Goal: Task Accomplishment & Management: Use online tool/utility

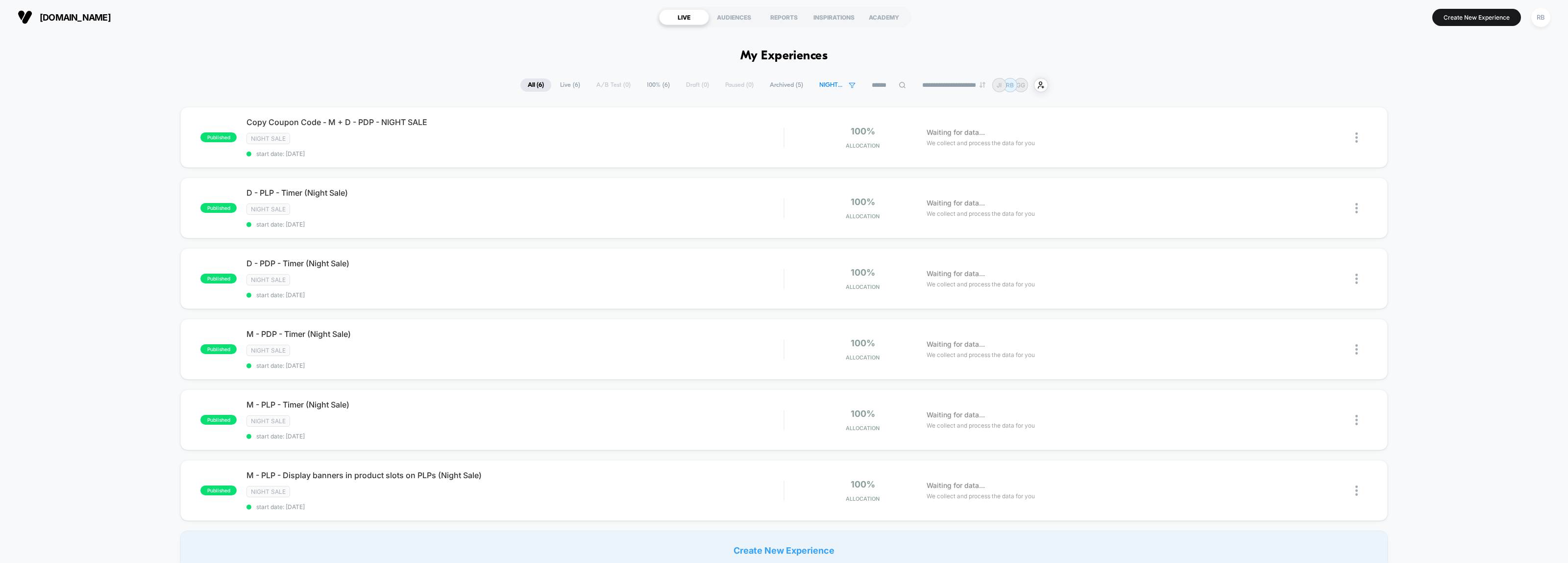
click at [820, 79] on span "NIGHT SALE" at bounding box center [837, 84] width 51 height 13
click at [791, 164] on icon at bounding box center [788, 167] width 9 height 12
click at [819, 85] on span "NIGHT SALE" at bounding box center [831, 84] width 24 height 7
click at [812, 151] on div "OUTLET" at bounding box center [830, 151] width 93 height 9
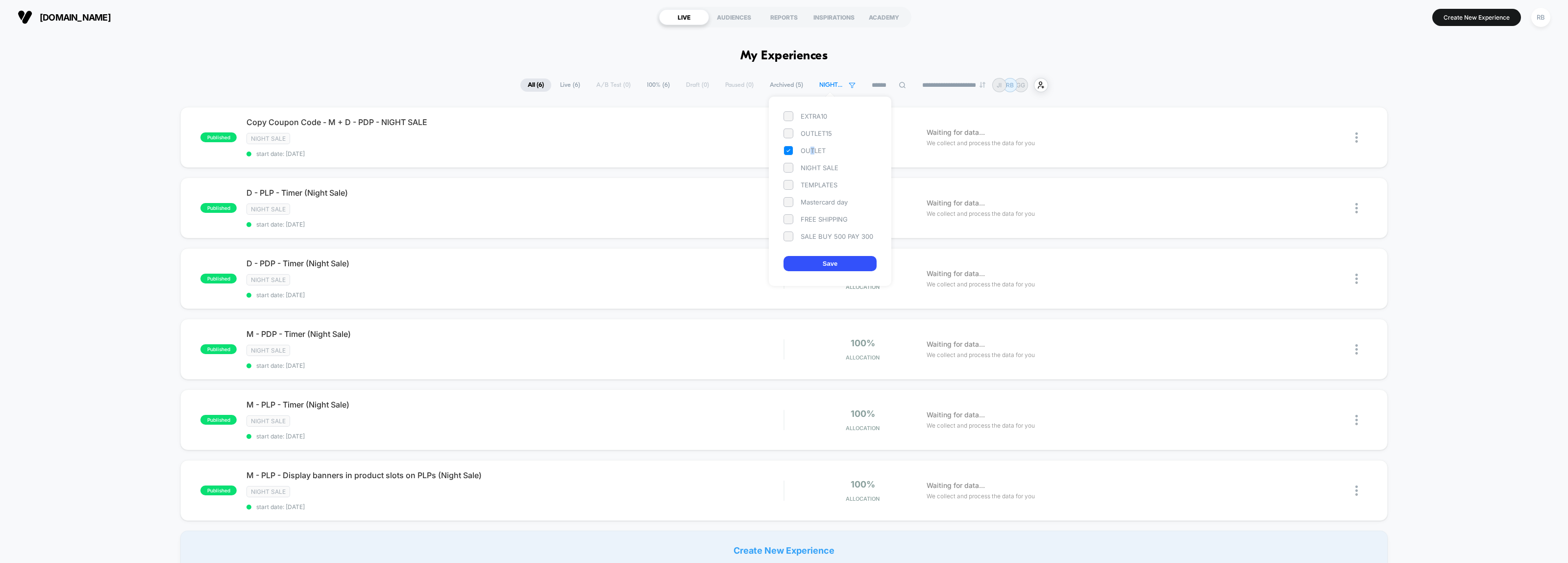
click at [824, 263] on button "Save" at bounding box center [830, 263] width 93 height 15
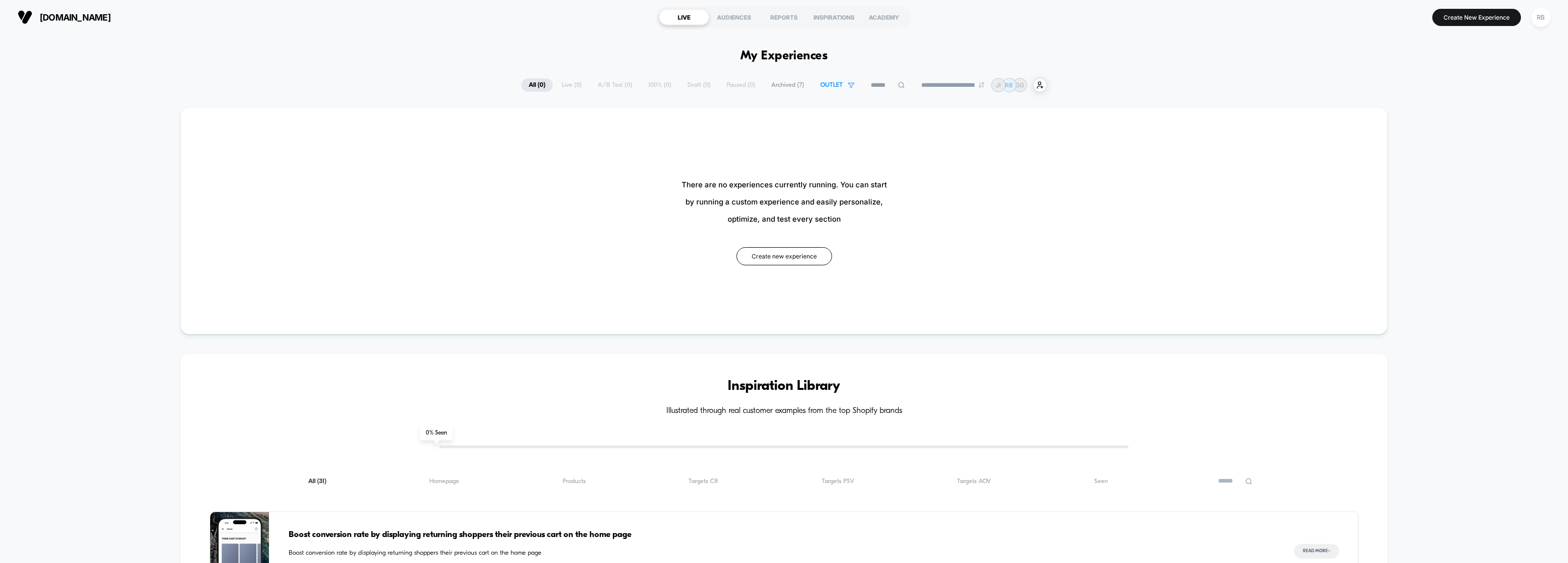
click at [527, 84] on span "All ( 0 )" at bounding box center [537, 84] width 32 height 13
click at [784, 82] on span "Archived ( 7 )" at bounding box center [788, 84] width 47 height 13
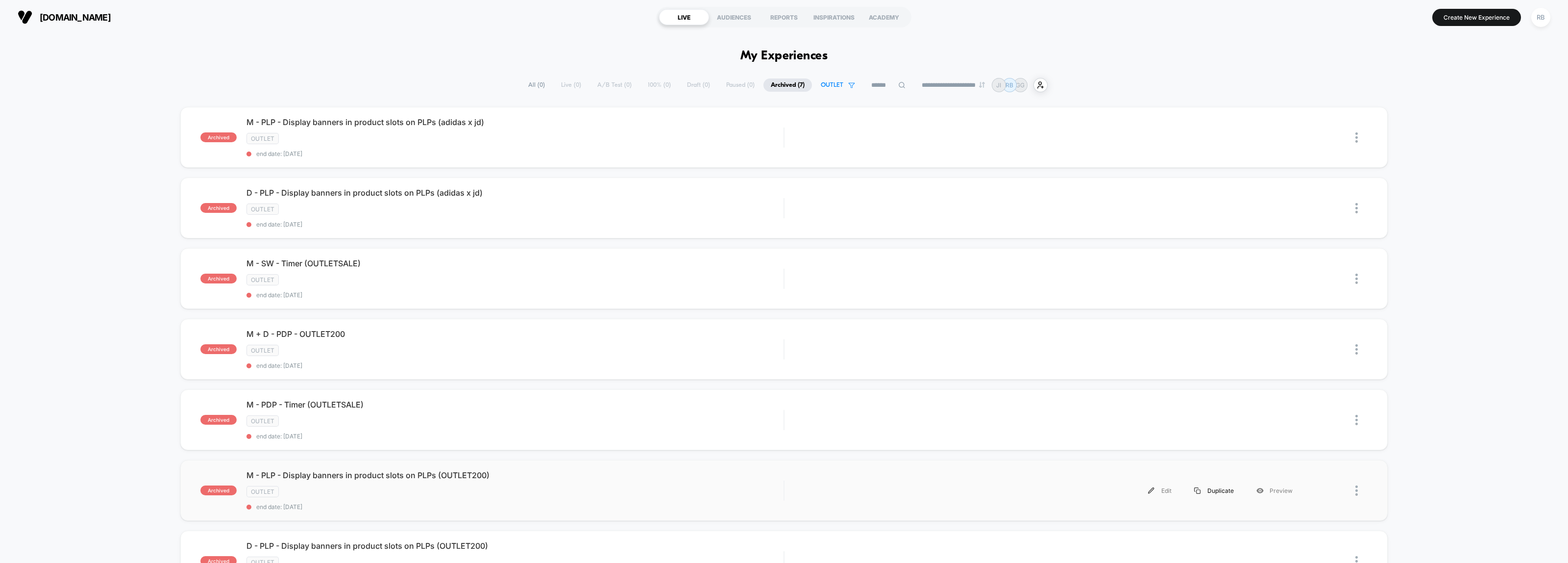
click at [1201, 450] on img at bounding box center [1197, 490] width 6 height 6
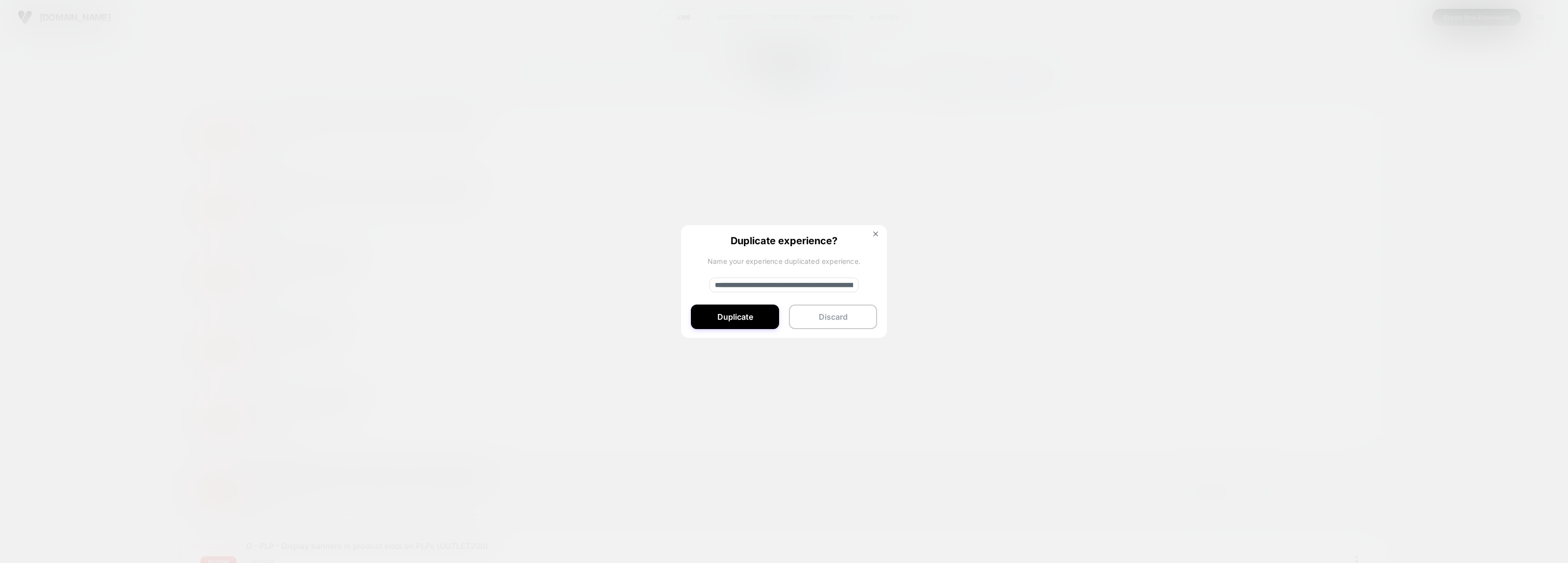
drag, startPoint x: 748, startPoint y: 285, endPoint x: 692, endPoint y: 285, distance: 56.0
click at [692, 285] on div "**********" at bounding box center [784, 282] width 206 height 114
type input "**********"
click at [728, 315] on button "Duplicate" at bounding box center [735, 316] width 88 height 24
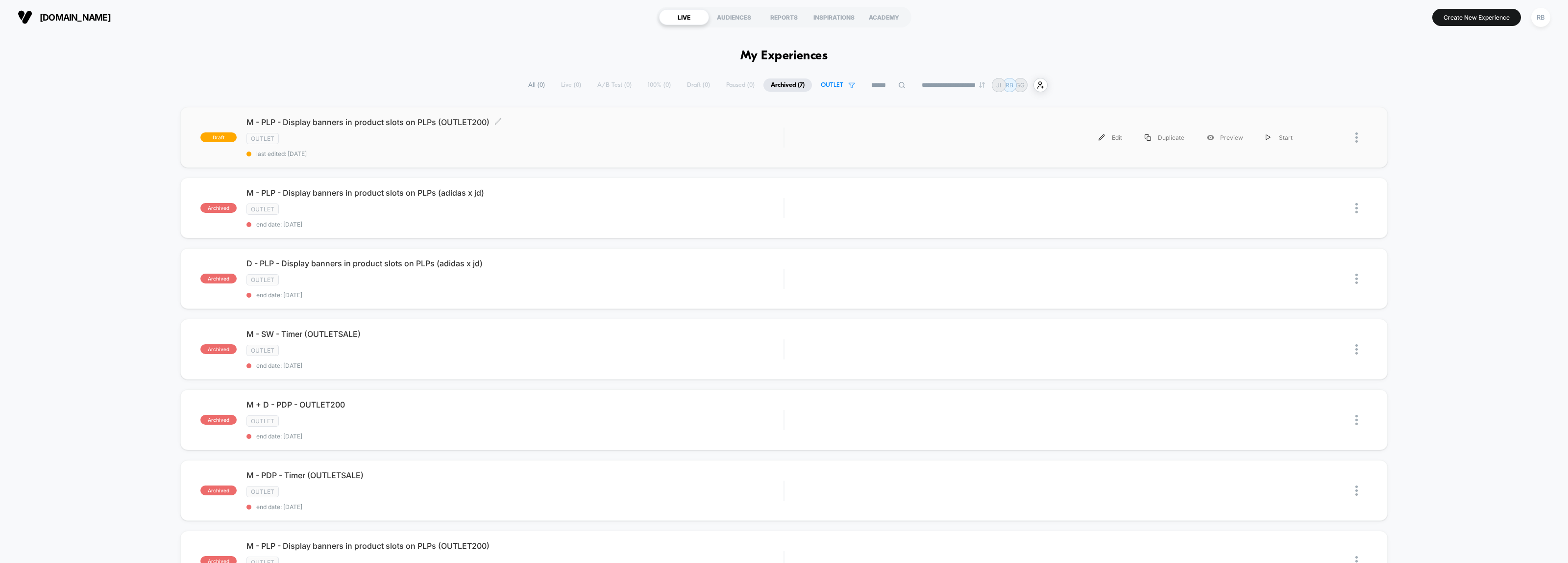
click at [444, 136] on div "OUTLET" at bounding box center [515, 138] width 537 height 11
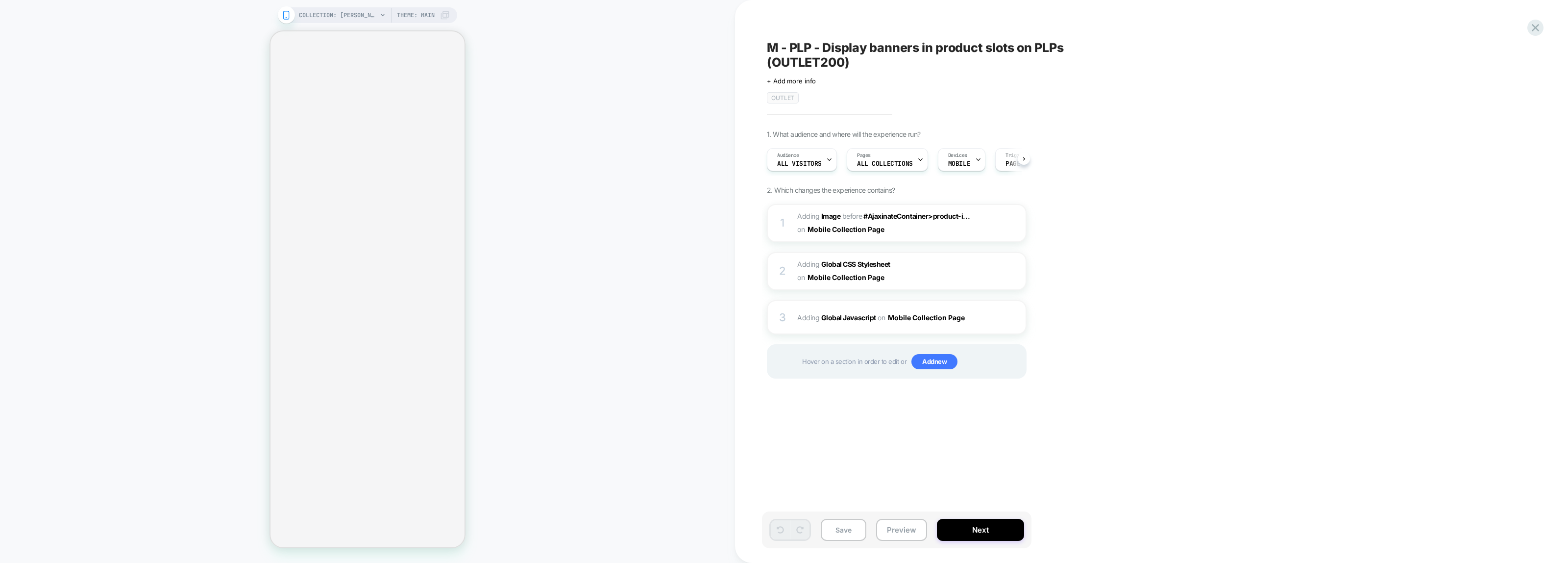
scroll to position [0, 1]
click at [981, 221] on span "#_loomi_addon_1732209690184_dup1732454053_dup1733641019_dup1741695842_dup174222…" at bounding box center [890, 223] width 187 height 27
click at [950, 231] on span "#_loomi_addon_1732209690184_dup1732454053_dup1733641019_dup1741695842_dup174222…" at bounding box center [890, 223] width 187 height 27
click at [799, 214] on span "Adding Image" at bounding box center [818, 216] width 43 height 9
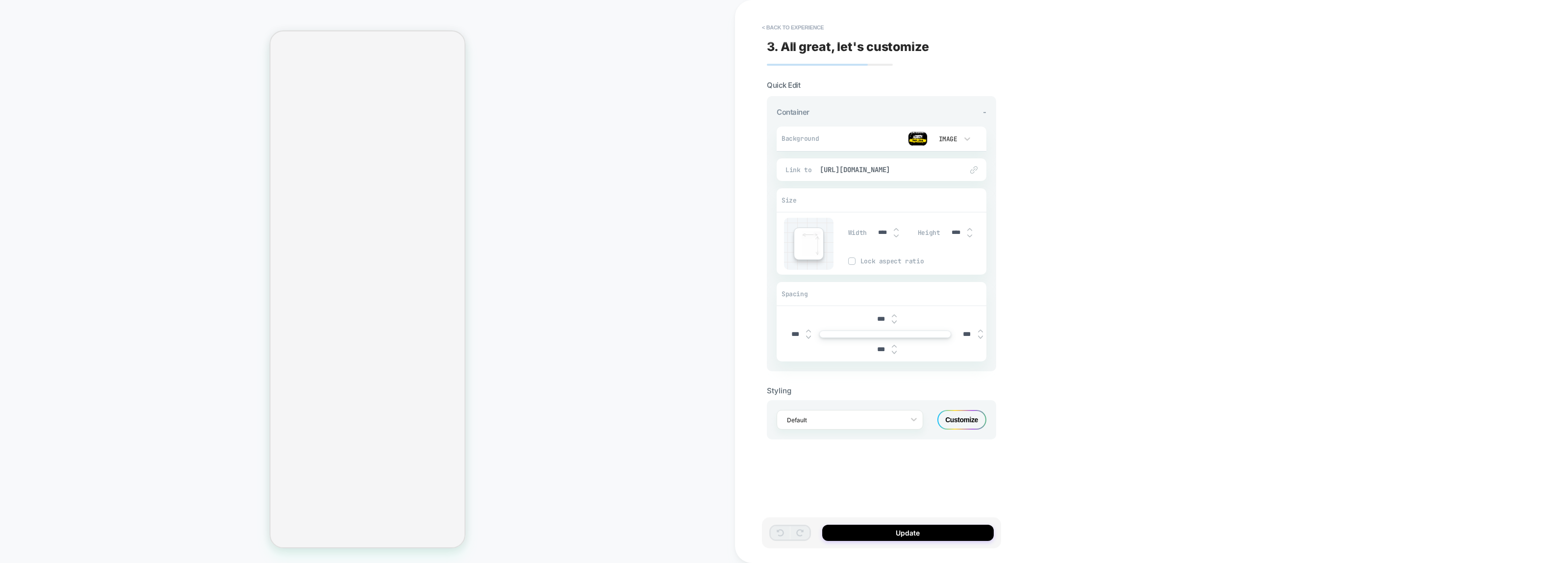
click at [916, 140] on img at bounding box center [918, 139] width 20 height 15
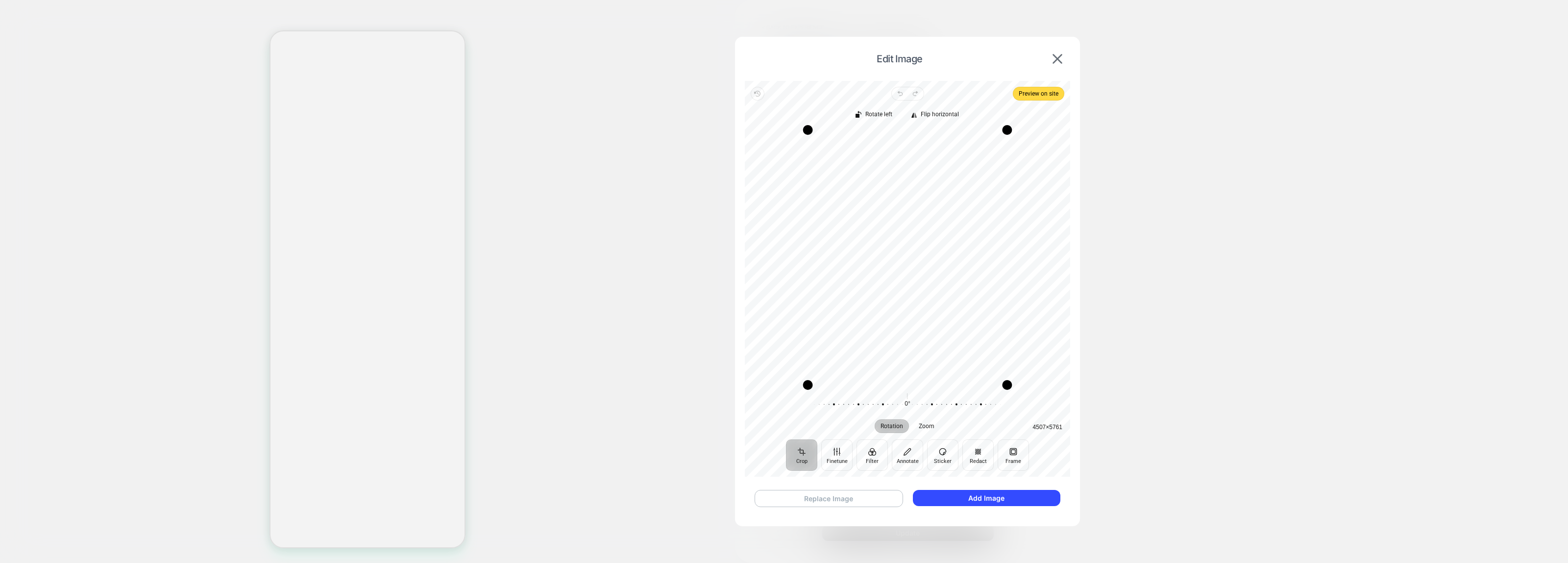
click at [836, 501] on button "Replace Image" at bounding box center [829, 498] width 148 height 17
click at [977, 505] on button "Add Image" at bounding box center [986, 498] width 147 height 17
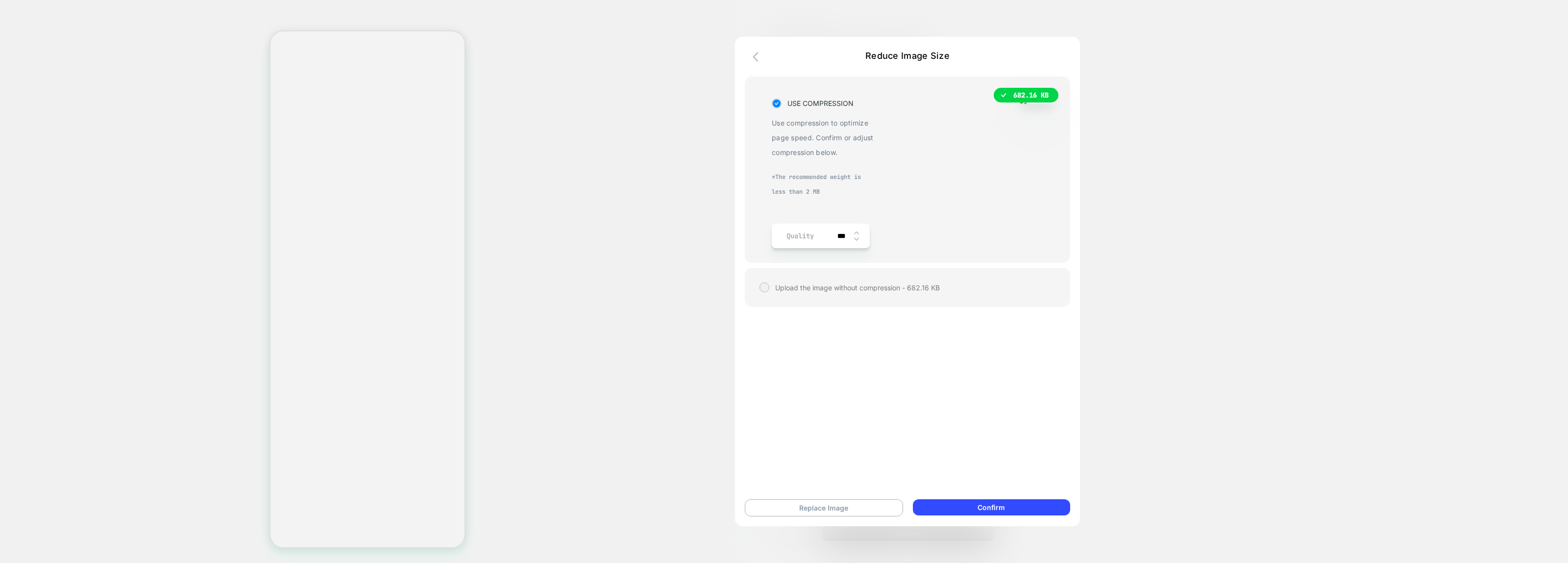
click at [853, 232] on input "***" at bounding box center [843, 236] width 22 height 9
click at [854, 232] on div "***" at bounding box center [847, 235] width 31 height 24
click at [855, 232] on img at bounding box center [856, 233] width 5 height 4
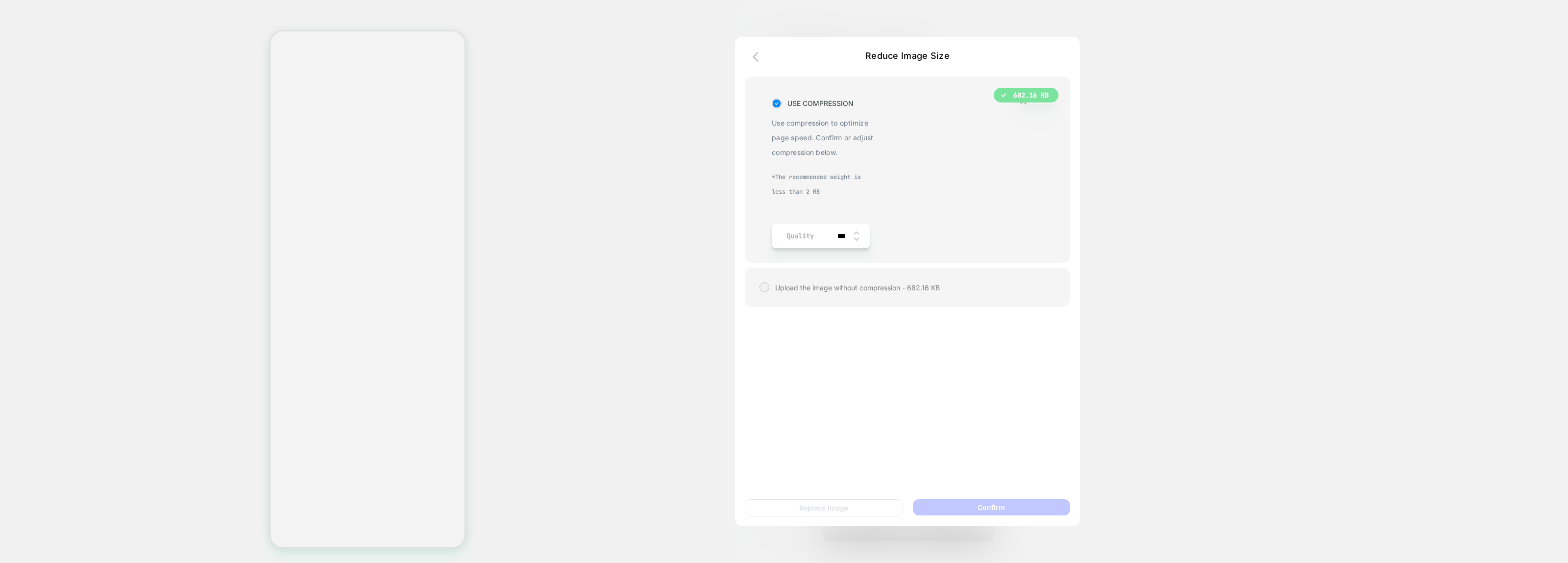
click at [855, 232] on img at bounding box center [856, 233] width 5 height 4
type input "****"
click at [978, 504] on button "Confirm" at bounding box center [992, 507] width 158 height 17
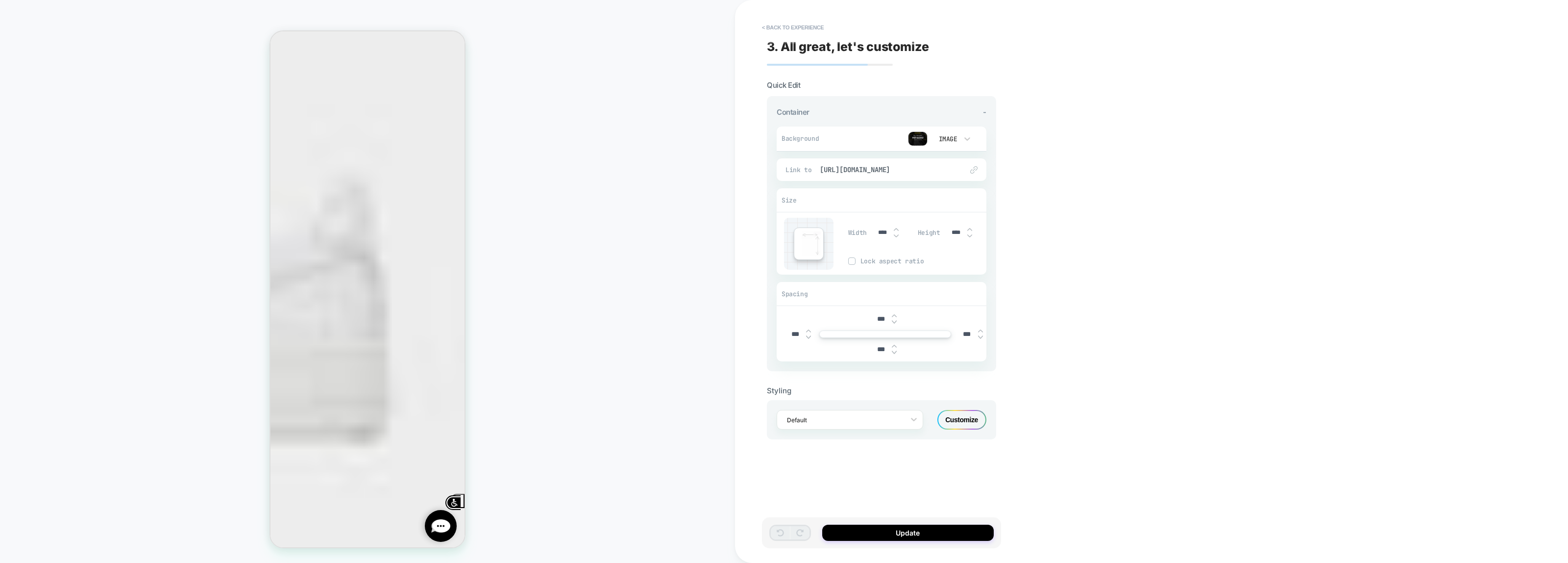
scroll to position [0, 0]
click at [873, 533] on button "Update" at bounding box center [908, 532] width 172 height 17
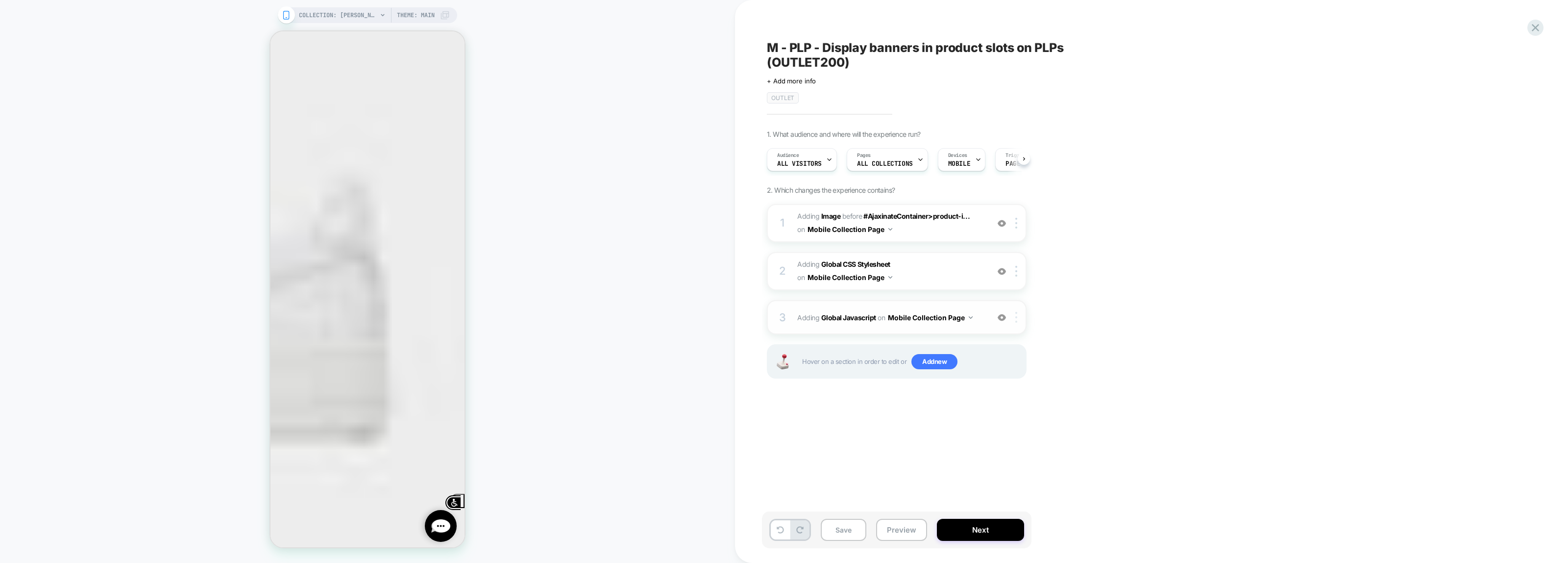
scroll to position [0, 1]
click at [966, 531] on button "Next" at bounding box center [980, 530] width 88 height 22
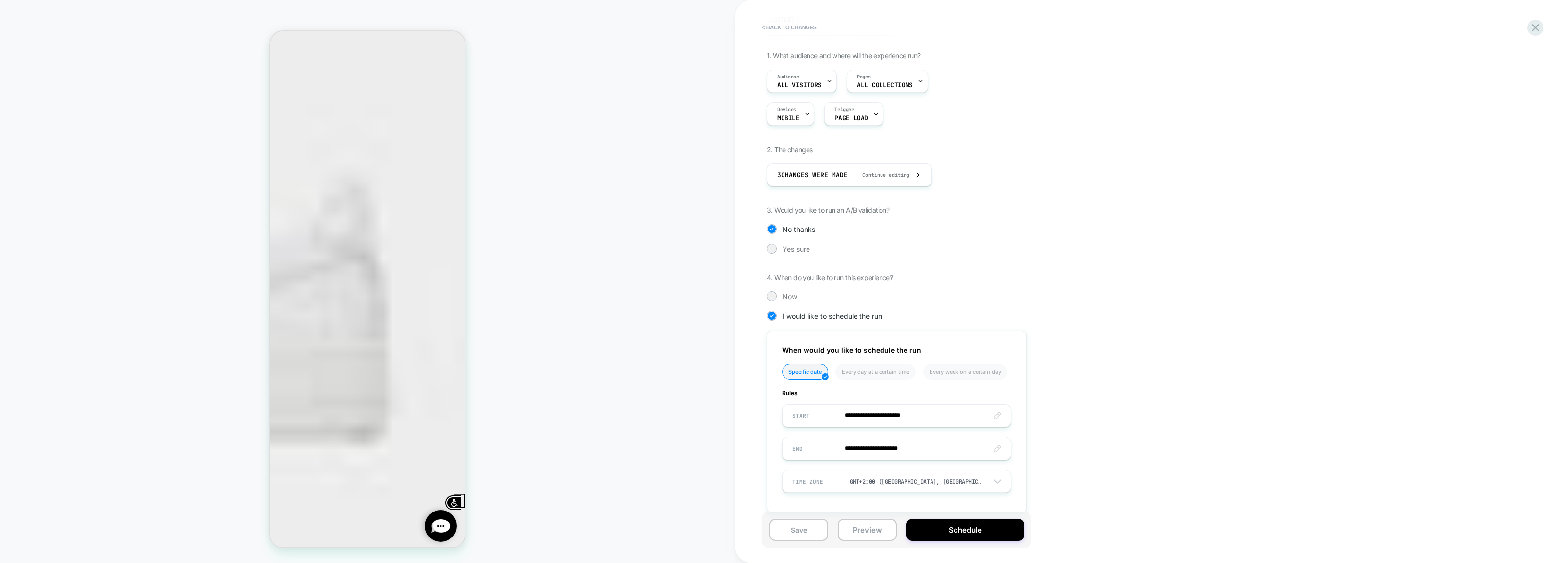
scroll to position [93, 0]
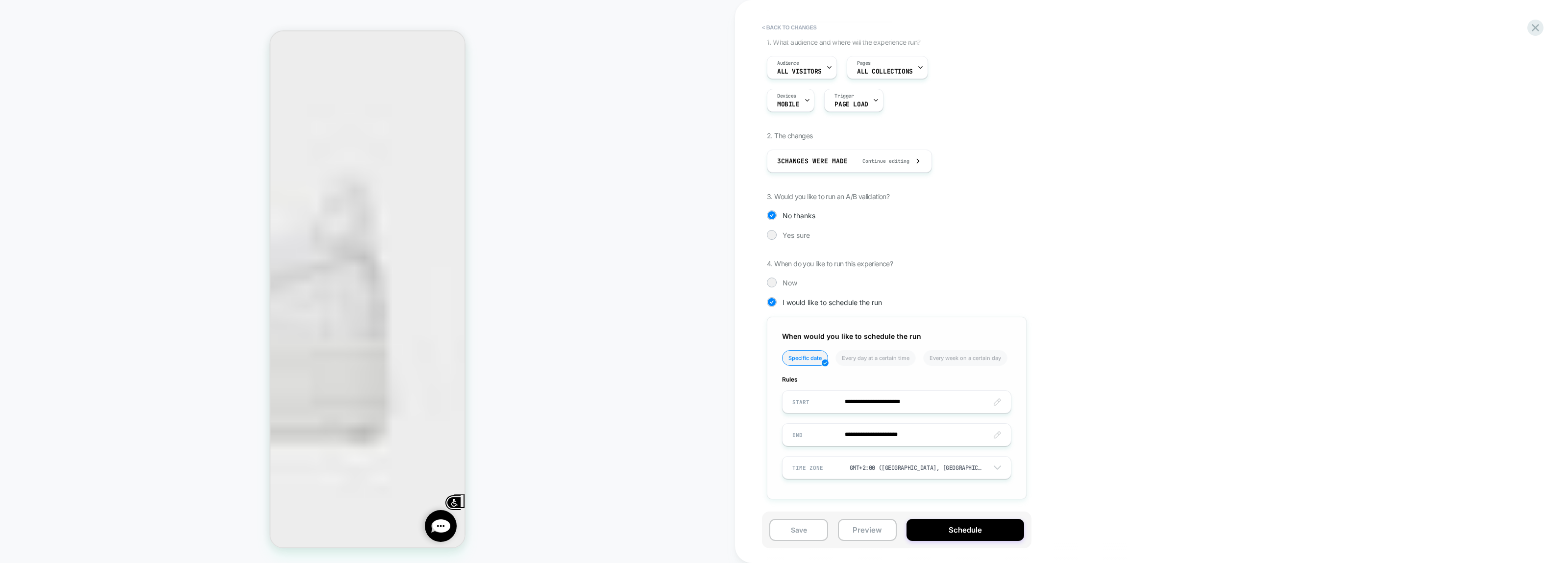
click at [858, 402] on input "**********" at bounding box center [897, 401] width 229 height 23
click at [900, 263] on span "›" at bounding box center [903, 259] width 15 height 8
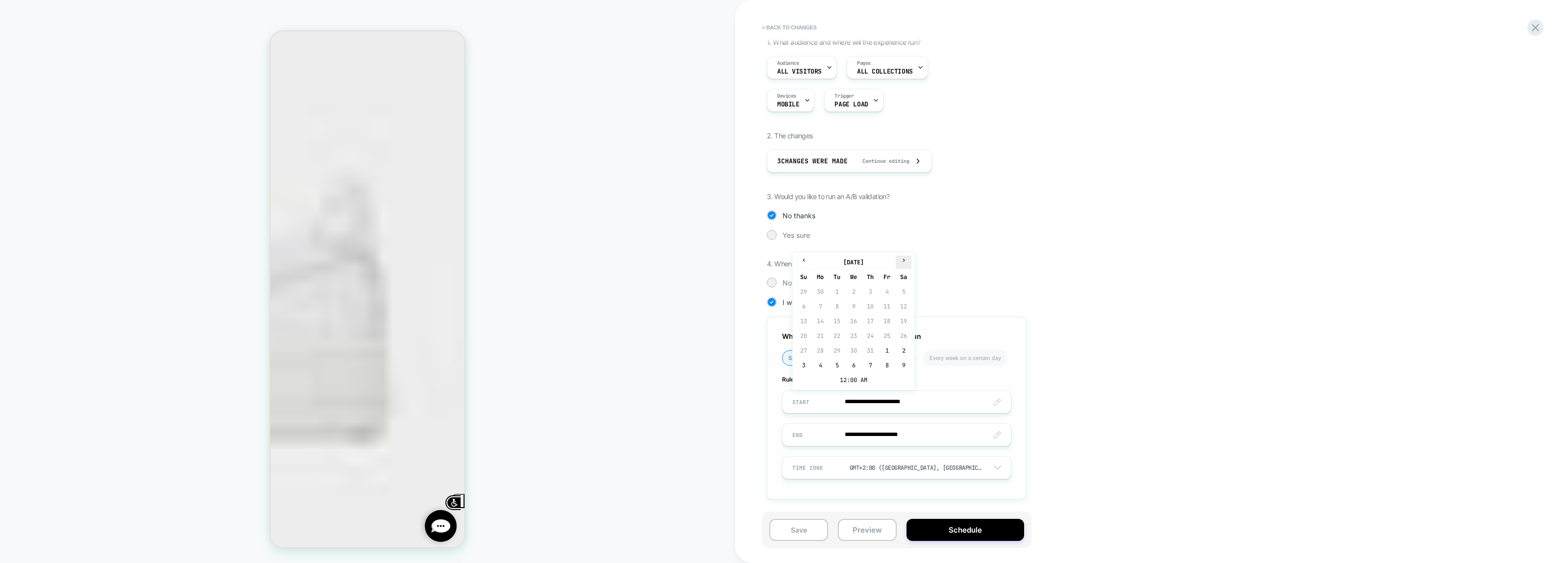
click at [900, 263] on span "›" at bounding box center [903, 259] width 15 height 8
click at [871, 320] on td "18" at bounding box center [870, 320] width 16 height 13
type input "**********"
click at [888, 433] on input "**********" at bounding box center [897, 434] width 229 height 23
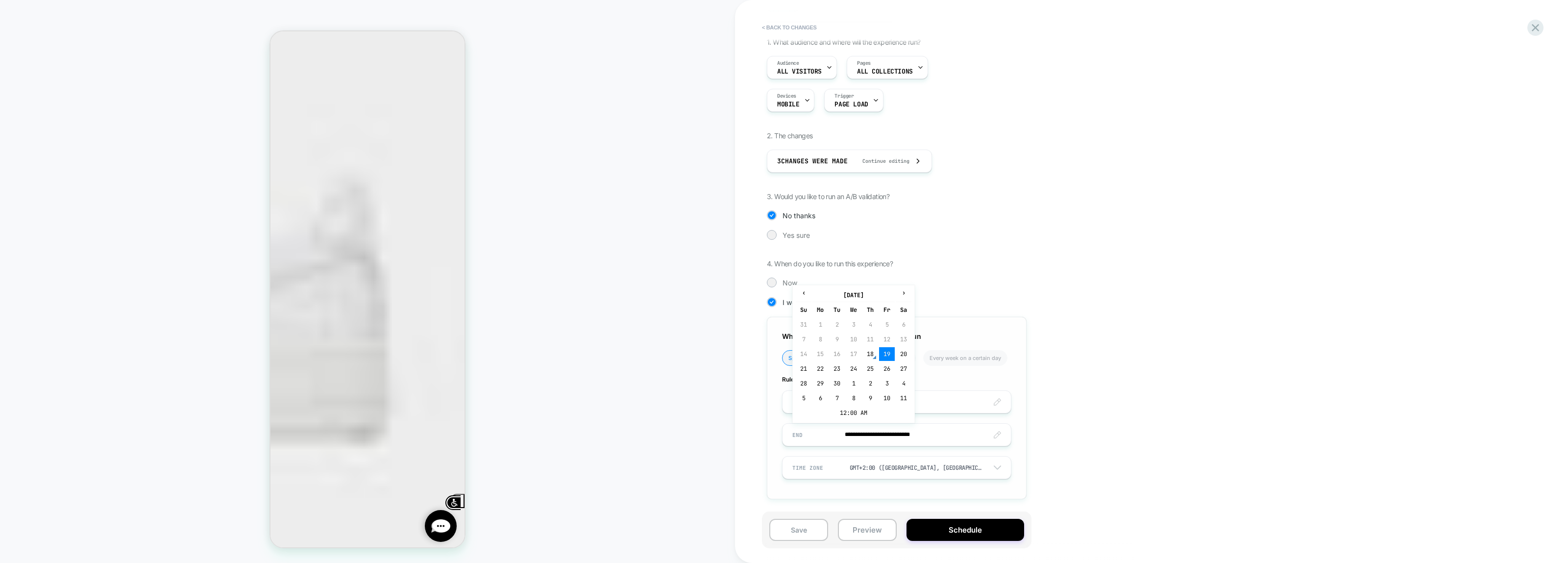
click at [834, 382] on td "30" at bounding box center [837, 382] width 16 height 13
click at [924, 437] on input "**********" at bounding box center [897, 434] width 229 height 23
click at [840, 414] on td "12:00 AM" at bounding box center [853, 412] width 116 height 13
click at [836, 373] on span "▲" at bounding box center [832, 378] width 20 height 20
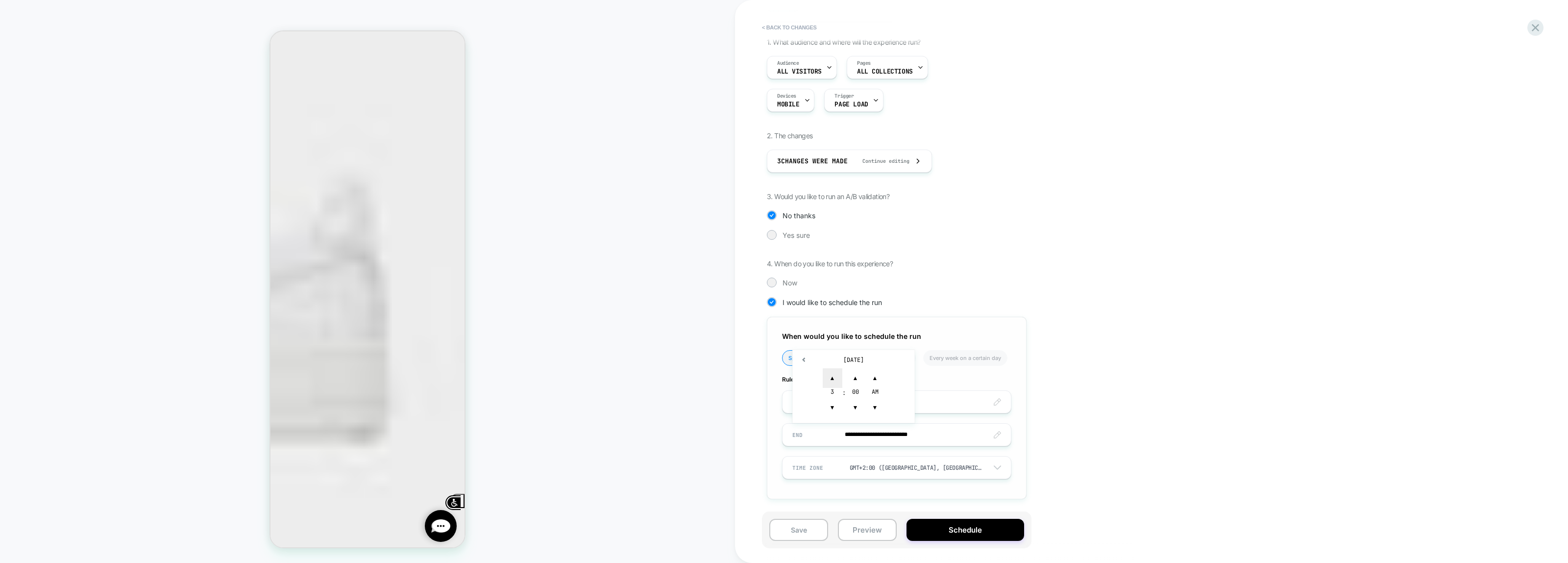
click at [836, 373] on span "▲" at bounding box center [832, 378] width 20 height 20
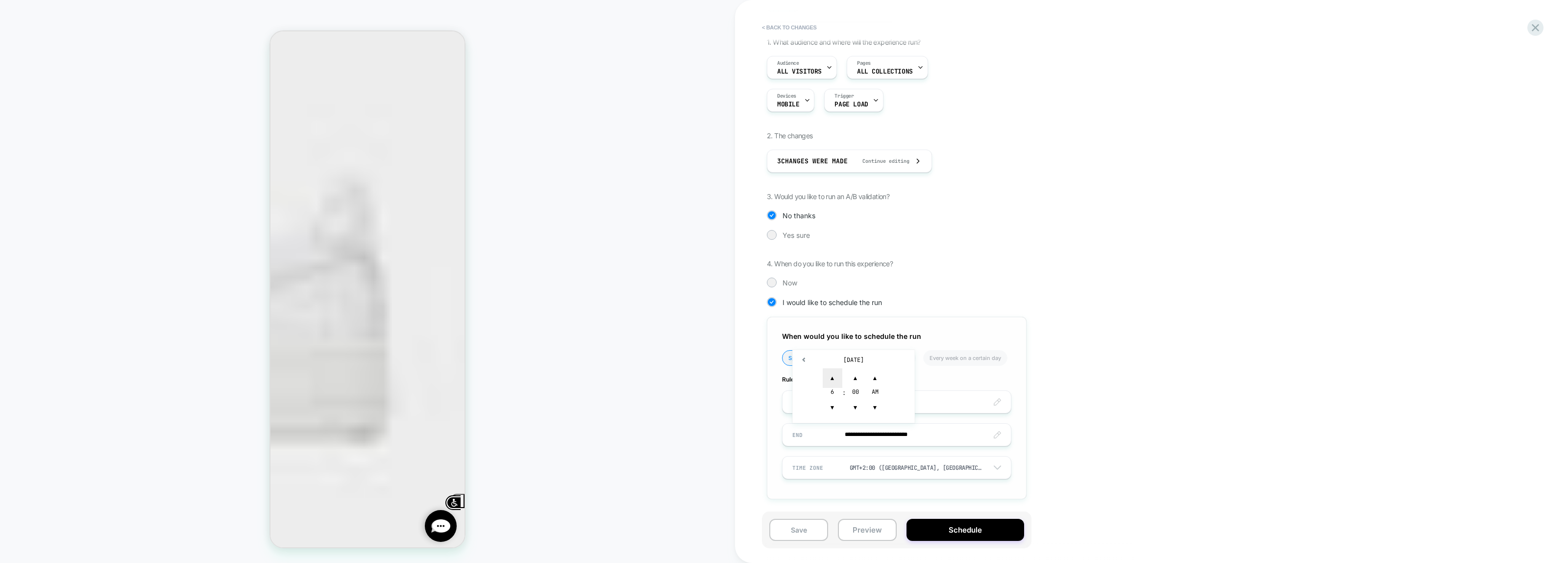
click at [836, 373] on span "▲" at bounding box center [832, 378] width 20 height 20
click at [829, 378] on span "▲" at bounding box center [832, 378] width 20 height 20
type input "**********"
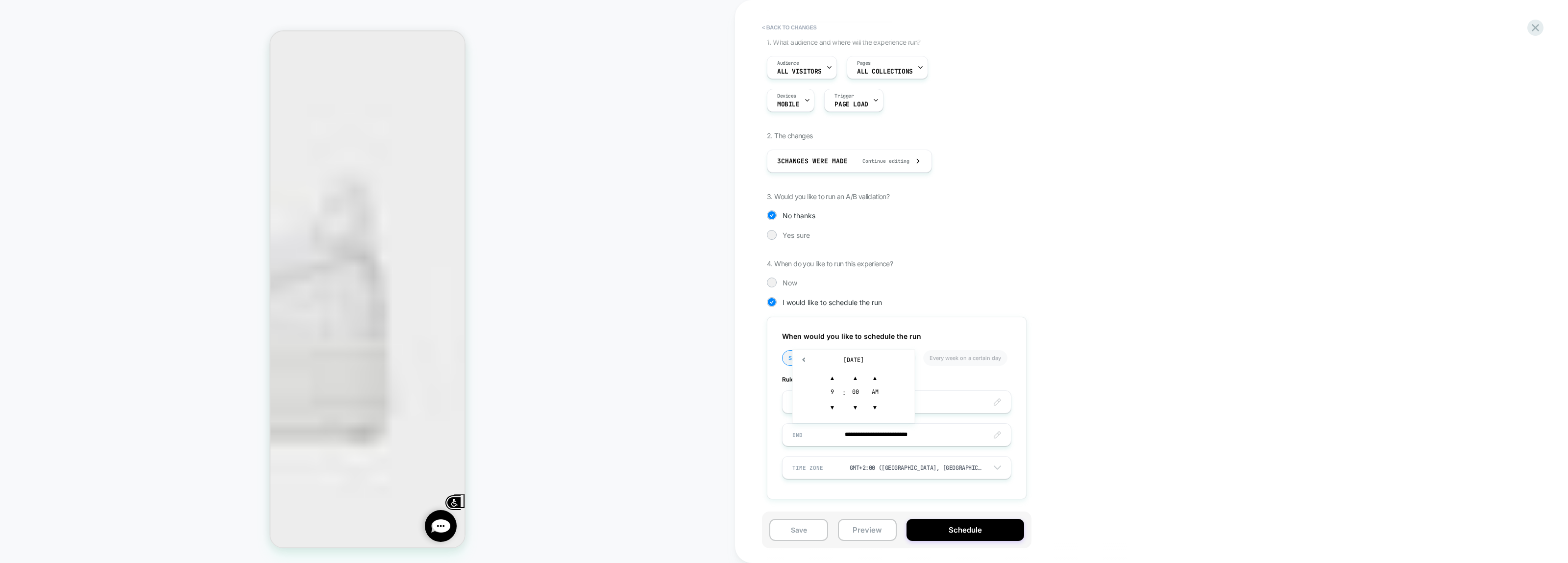
drag, startPoint x: 1101, startPoint y: 447, endPoint x: 1047, endPoint y: 489, distance: 68.4
click at [1101, 449] on div "**********" at bounding box center [946, 276] width 358 height 476
click at [966, 526] on button "Schedule" at bounding box center [965, 530] width 117 height 22
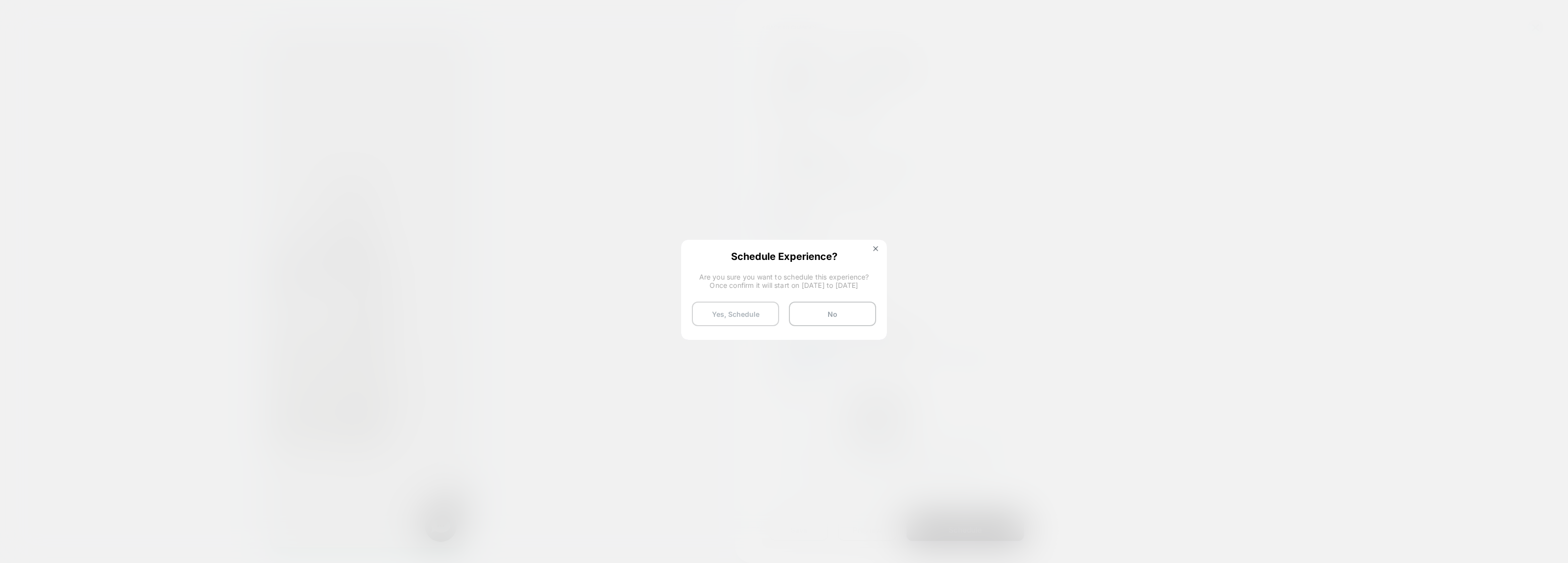
click at [723, 318] on button "Yes, Schedule" at bounding box center [736, 313] width 88 height 24
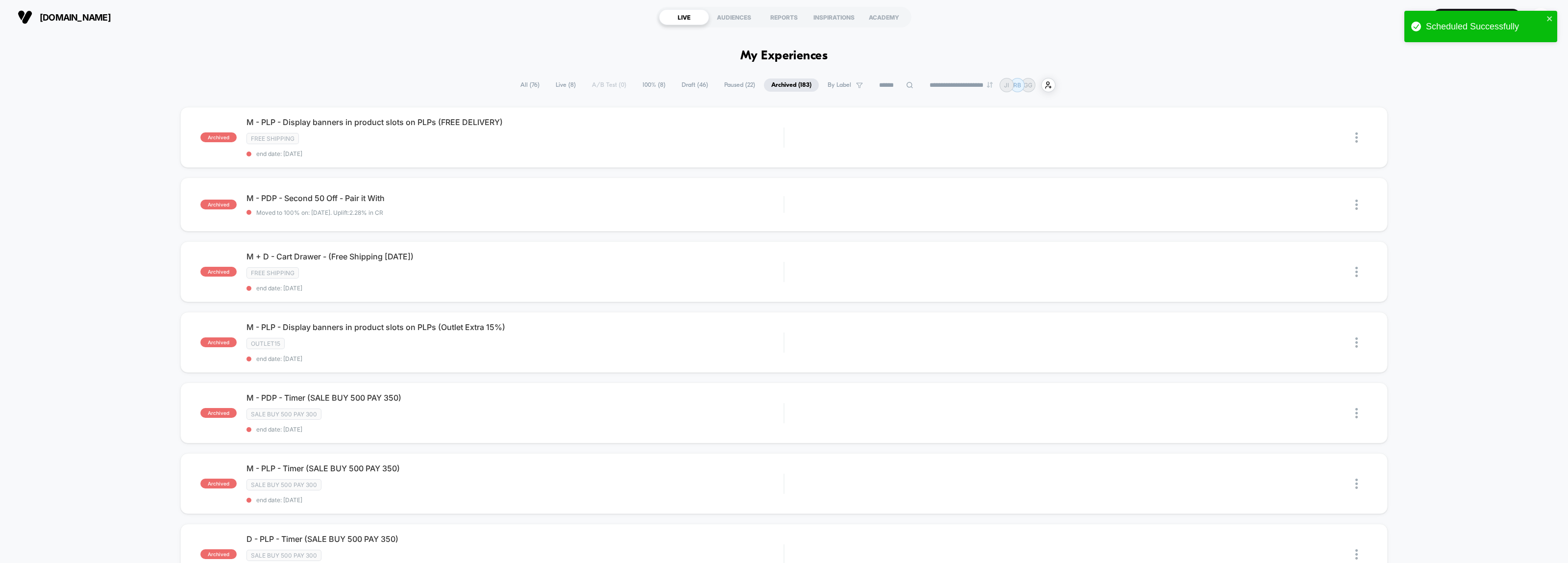
click at [561, 84] on span "Live ( 8 )" at bounding box center [566, 84] width 35 height 13
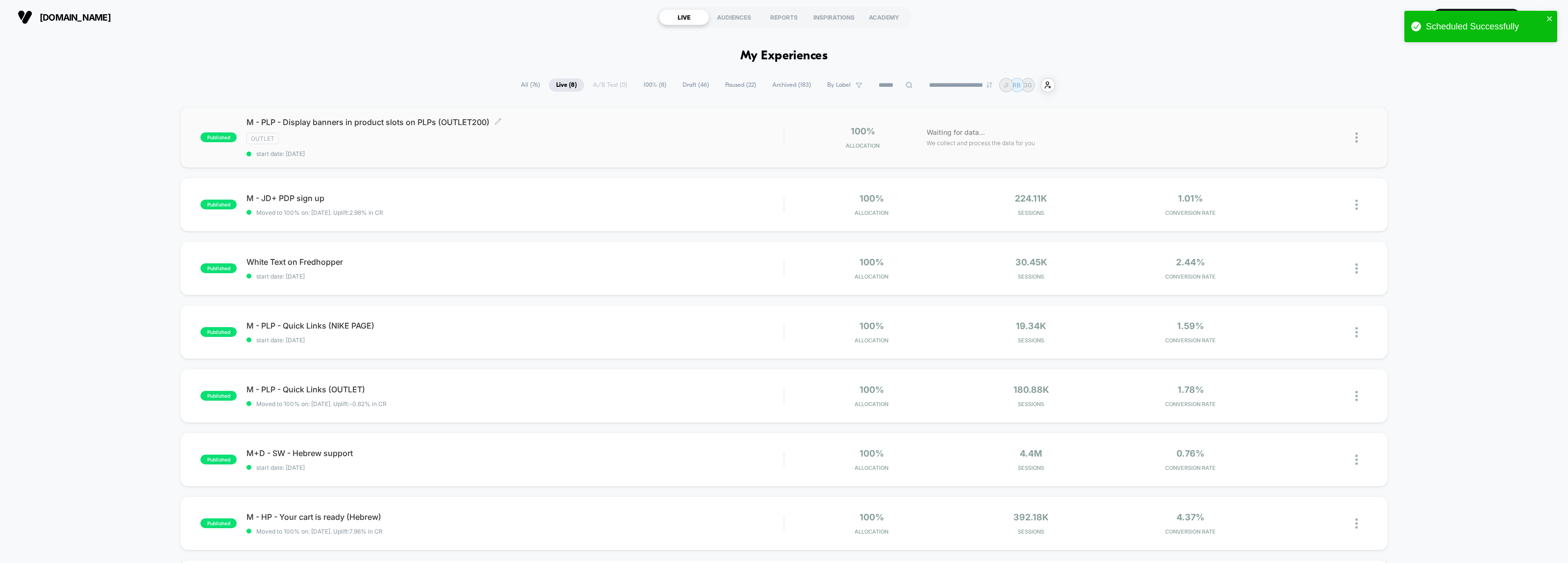
click at [428, 138] on div "OUTLET" at bounding box center [515, 138] width 537 height 11
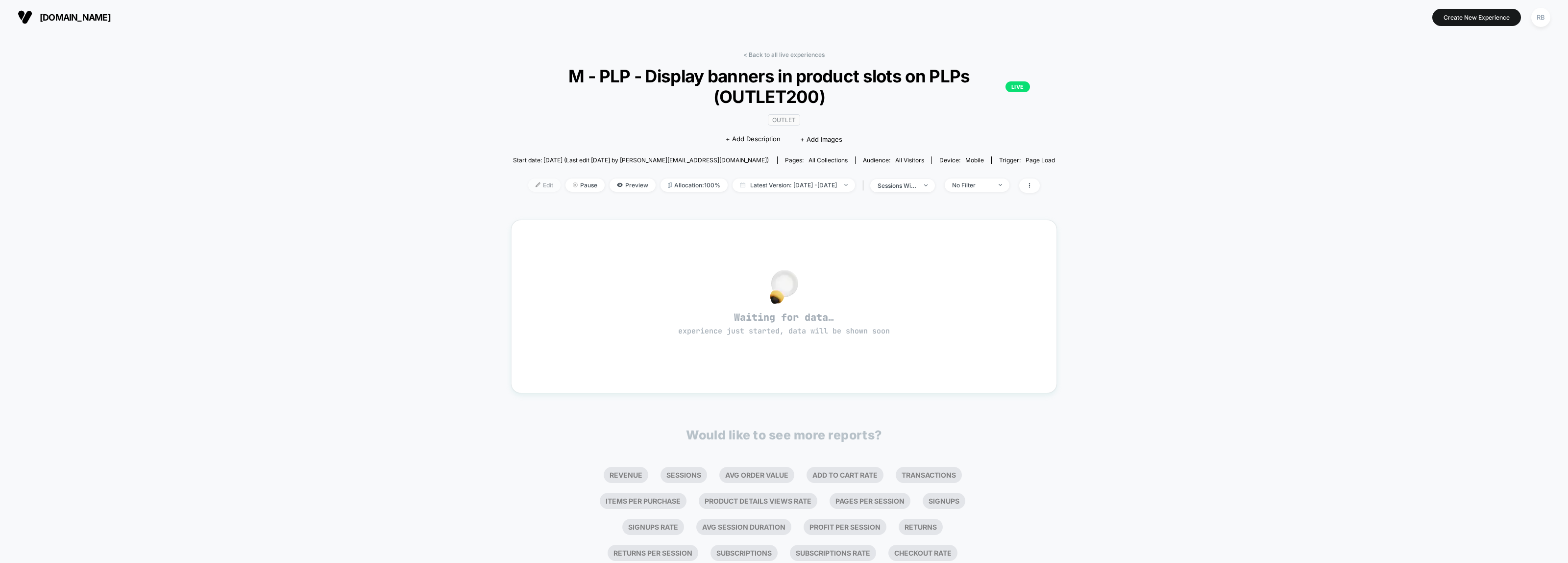
click at [530, 186] on span "Edit" at bounding box center [544, 185] width 32 height 13
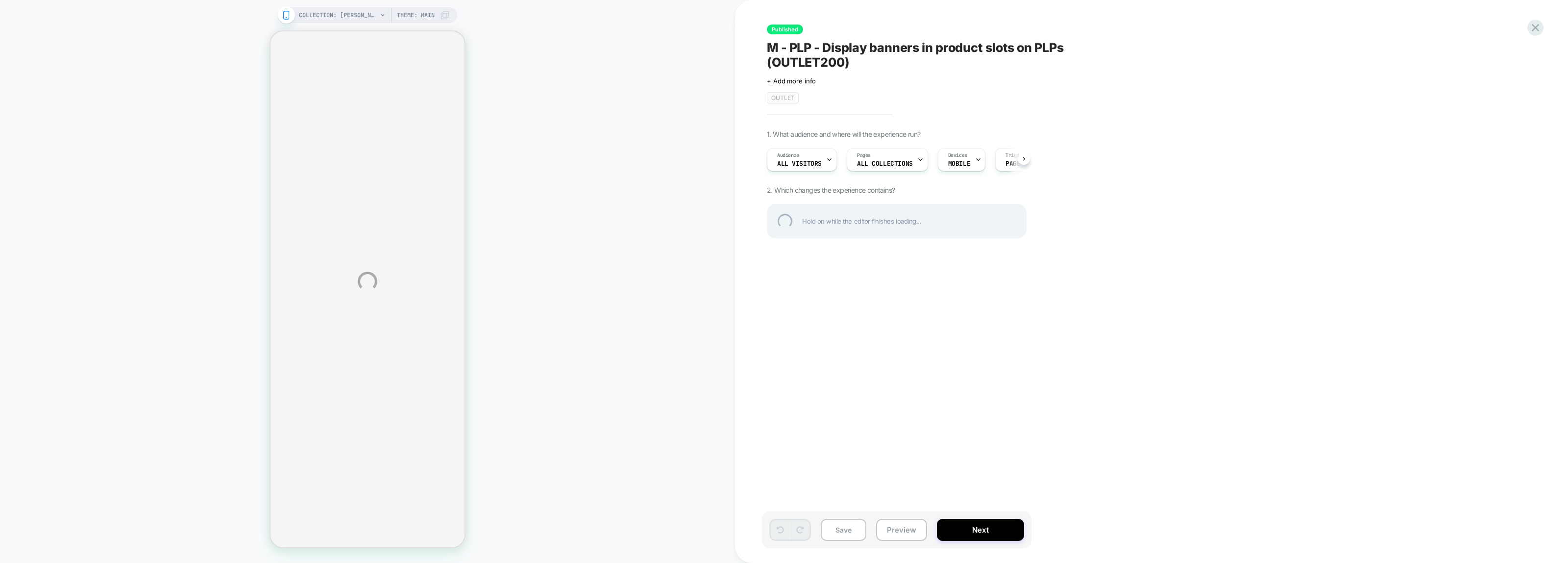
click at [875, 163] on div "COLLECTION: [PERSON_NAME] (Category) COLLECTION: [PERSON_NAME] (Category) Theme…" at bounding box center [784, 282] width 1568 height 563
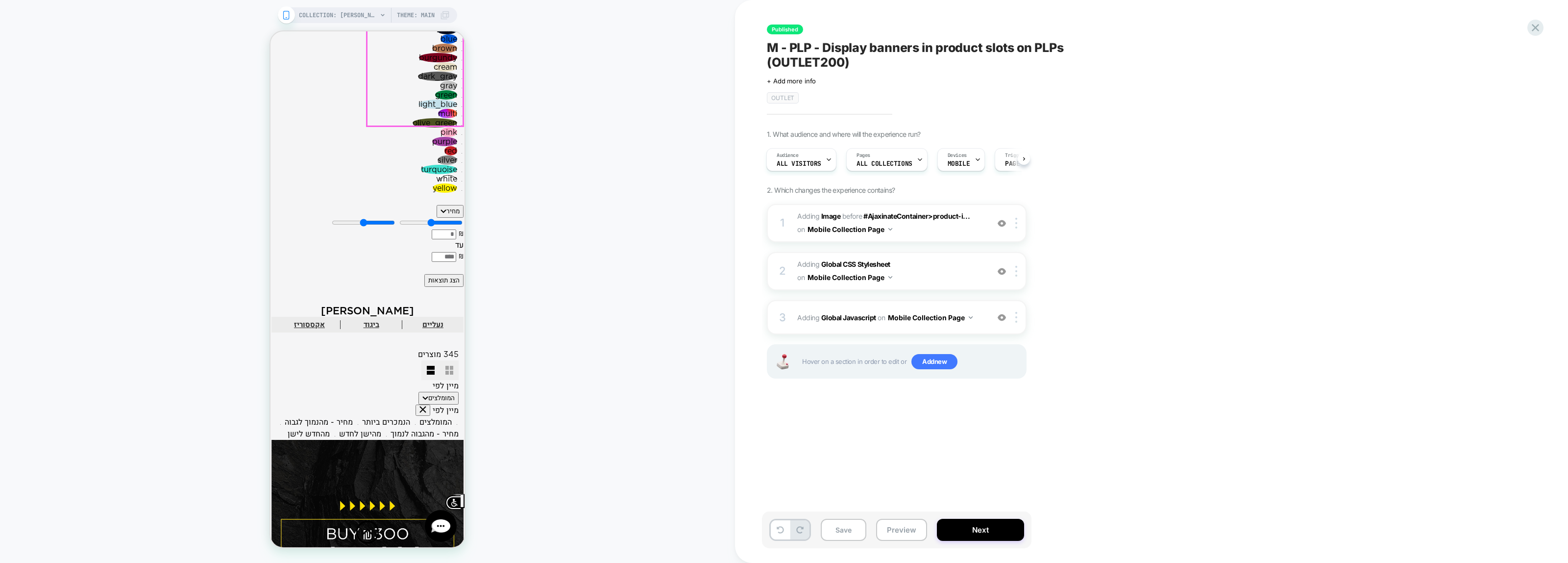
scroll to position [2083, 0]
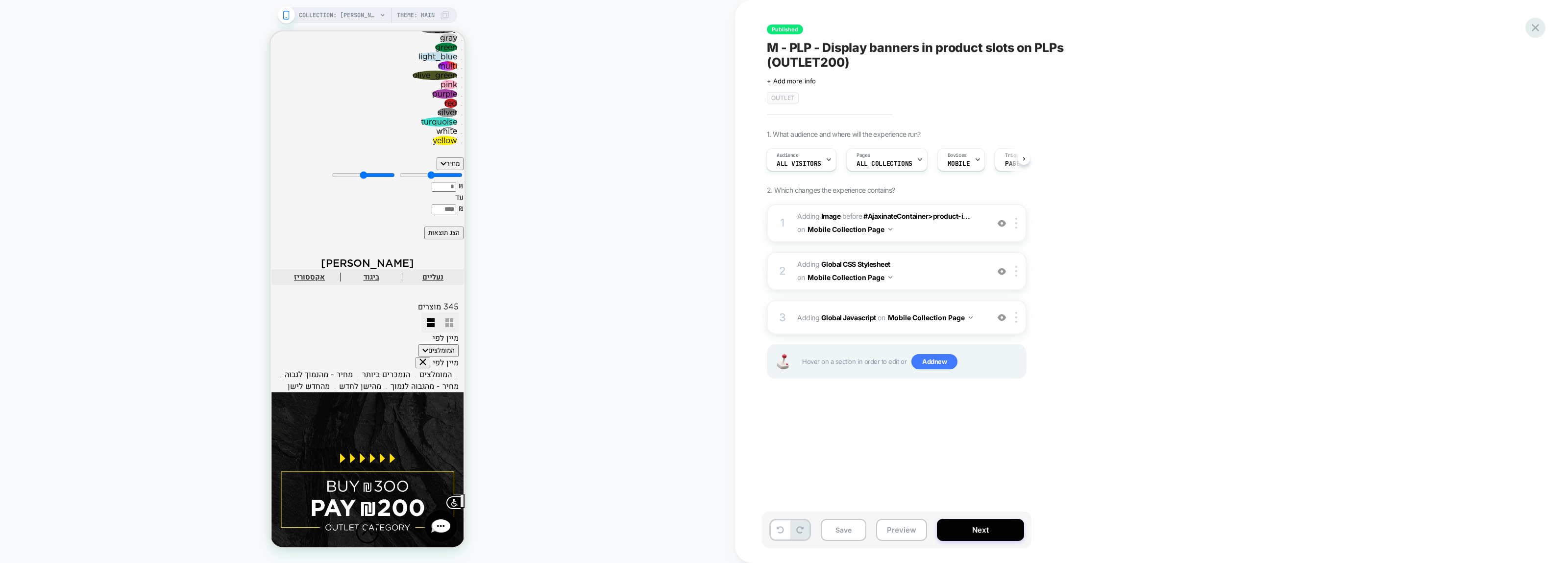
click at [1539, 20] on div at bounding box center [1535, 27] width 20 height 20
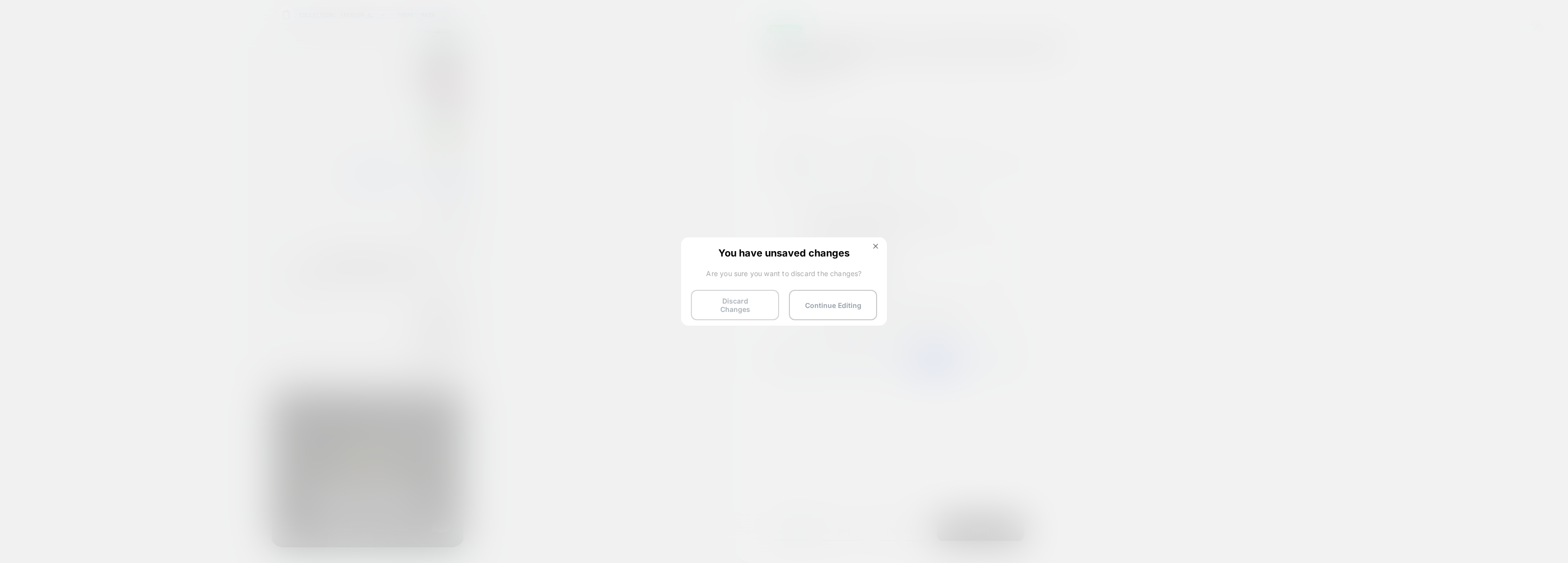
click at [733, 304] on button "Discard Changes" at bounding box center [735, 304] width 88 height 31
